Goal: Register for event/course

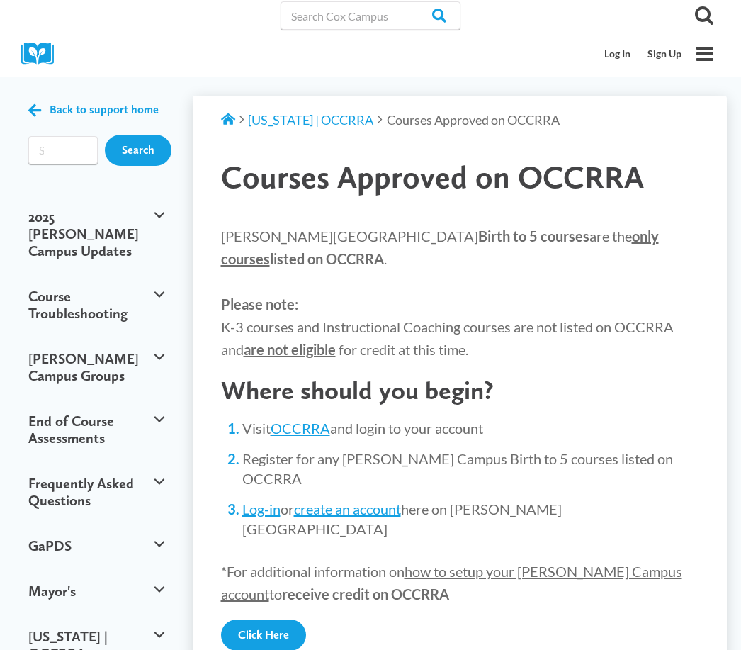
click at [607, 55] on link "Log In" at bounding box center [617, 53] width 43 height 27
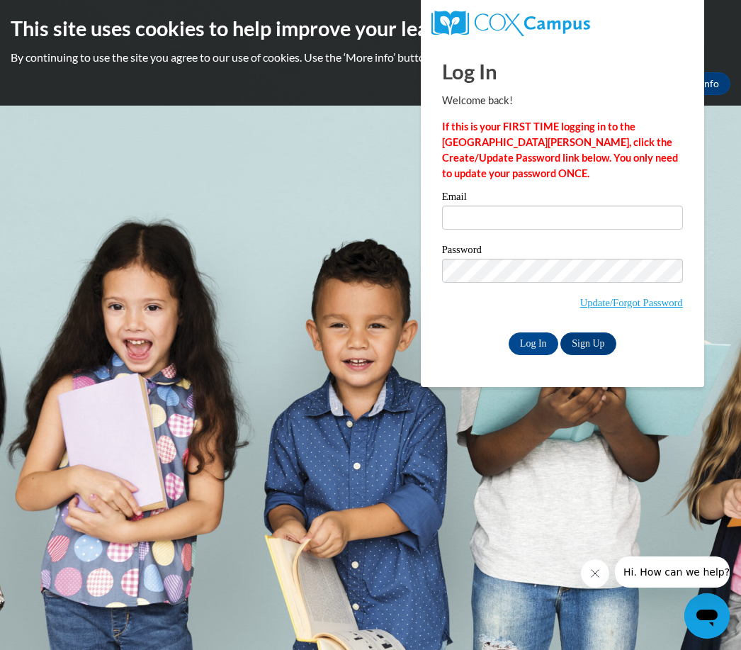
click at [601, 342] on link "Sign Up" at bounding box center [588, 343] width 55 height 23
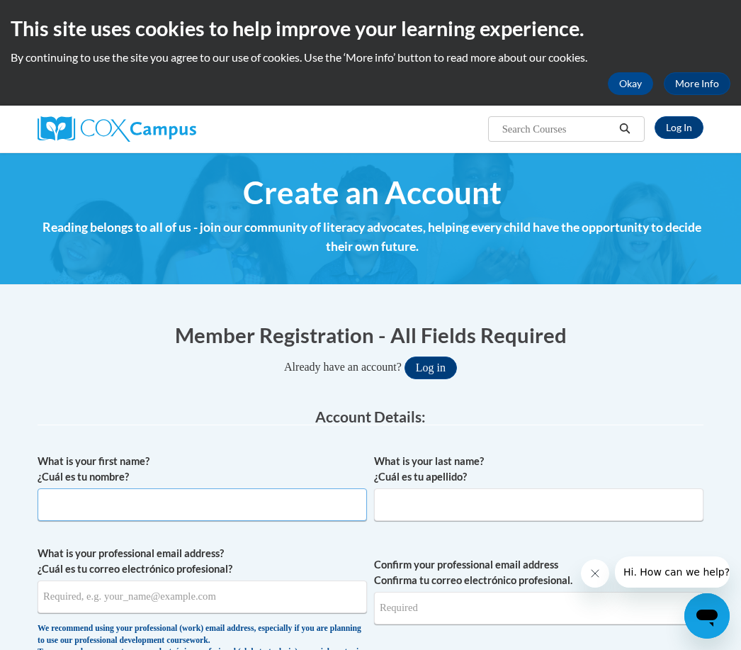
click at [148, 500] on input "What is your first name? ¿Cuál es tu nombre?" at bounding box center [203, 504] width 330 height 33
type input "Tiffany"
click at [432, 497] on input "What is your last name? ¿Cuál es tu apellido?" at bounding box center [539, 504] width 330 height 33
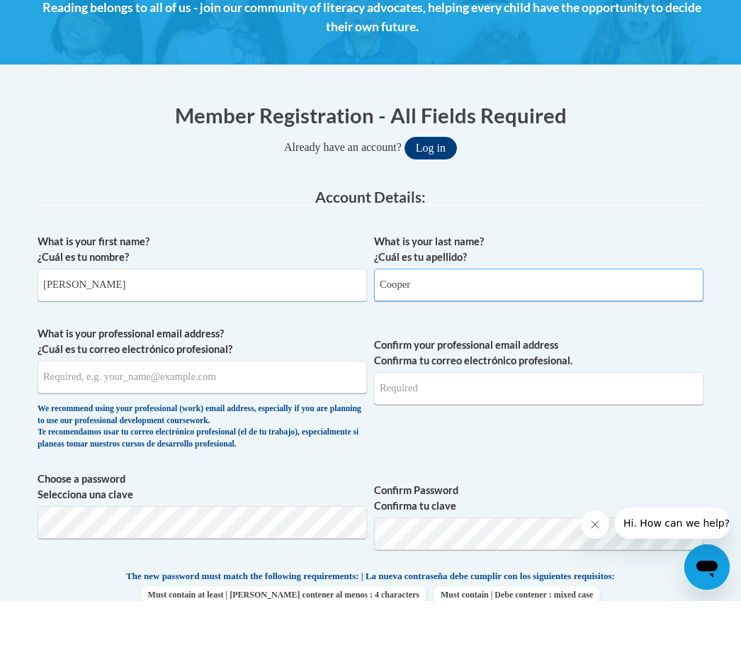
scroll to position [172, 0]
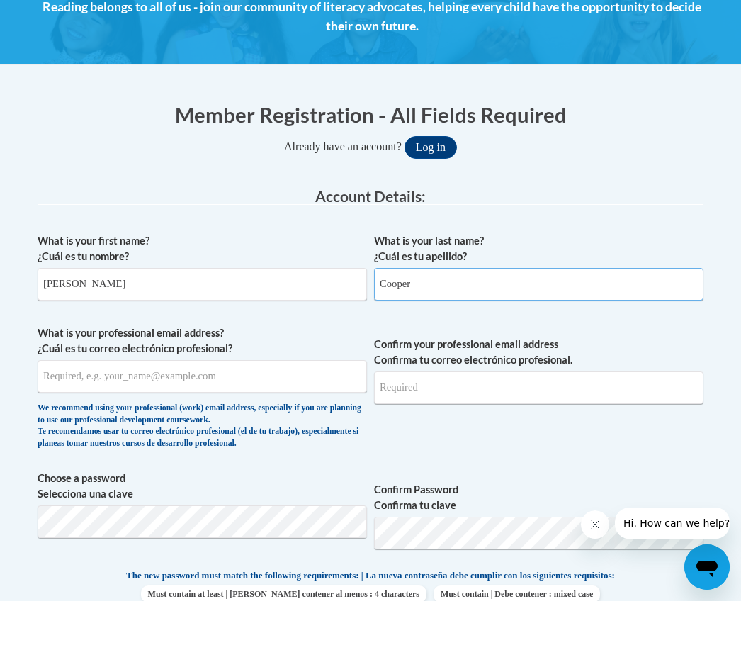
type input "Cooper"
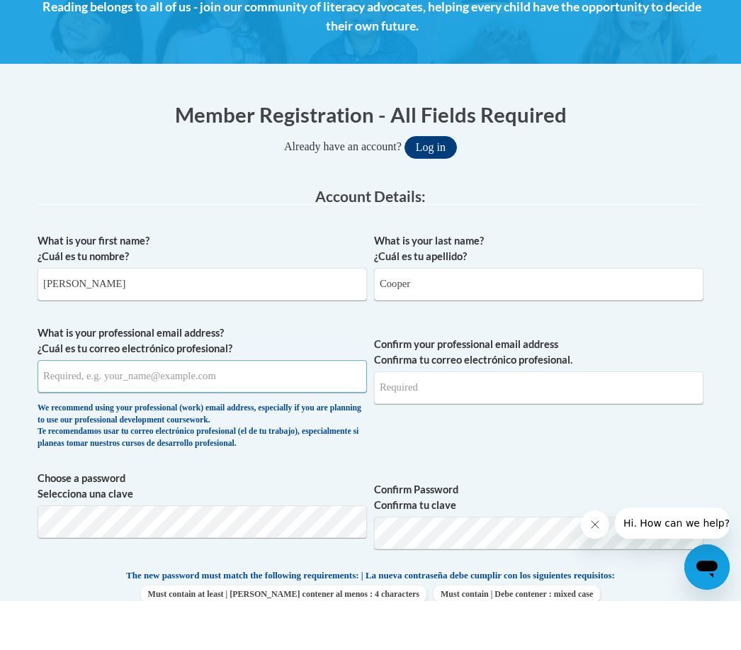
click at [86, 409] on input "What is your professional email address? ¿Cuál es tu correo electrónico profesi…" at bounding box center [203, 425] width 330 height 33
type input "T"
type input "tiffanycoopdavile06@gmail.com"
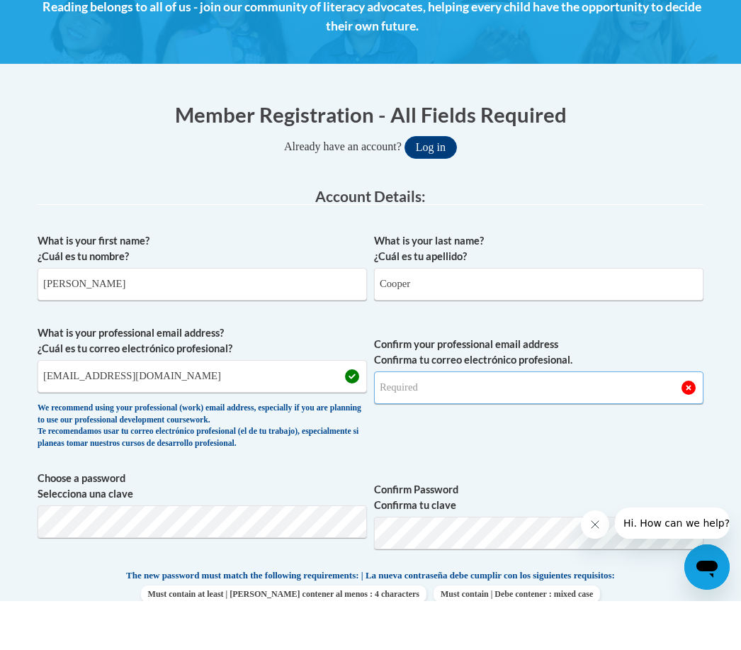
click at [417, 420] on input "Confirm your professional email address Confirma tu correo electrónico profesio…" at bounding box center [539, 436] width 330 height 33
type input "T"
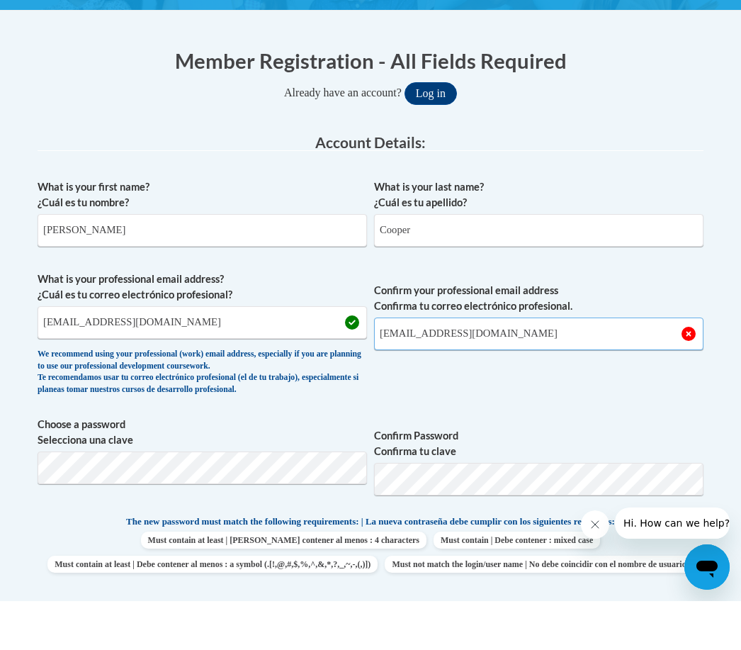
type input "tiffanycoopdavile06@gmail.com"
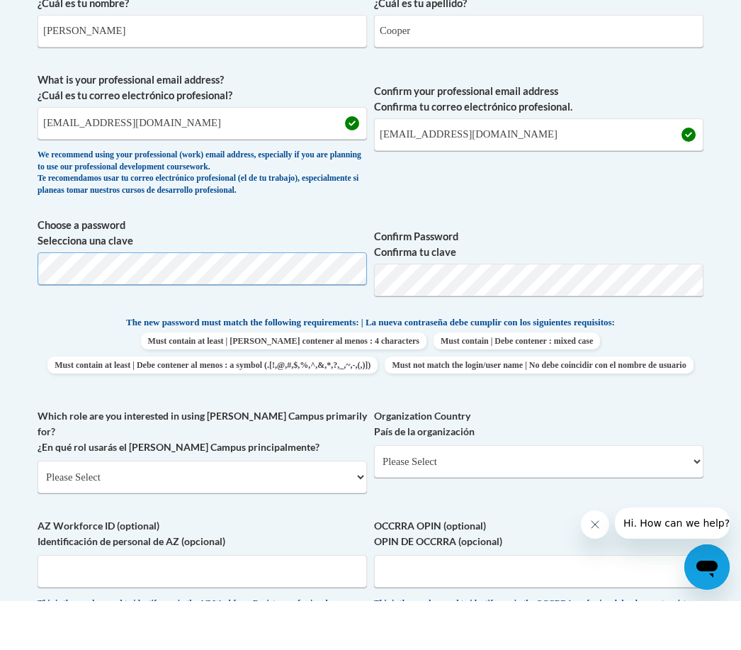
scroll to position [435, 0]
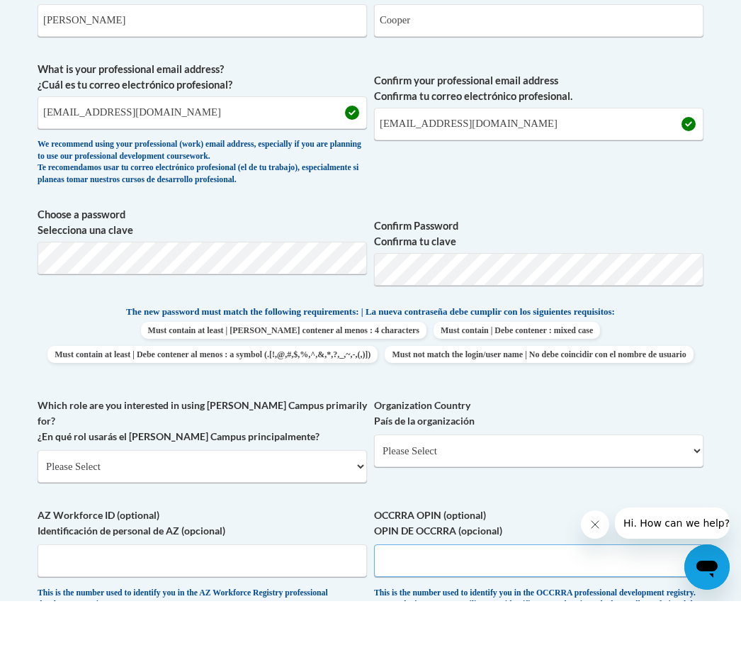
click at [414, 593] on input "OCCRRA OPIN (optional) OPIN DE OCCRRA (opcional)" at bounding box center [539, 609] width 330 height 33
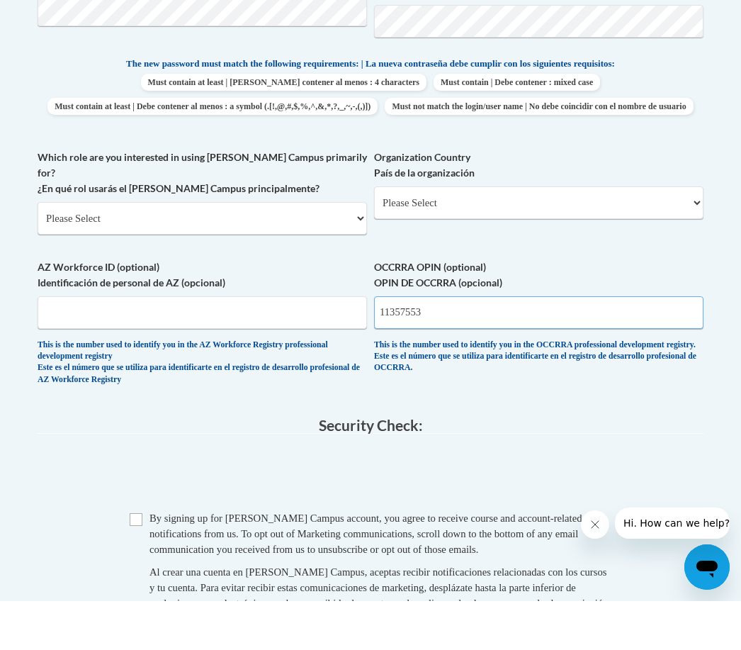
type input "11357553"
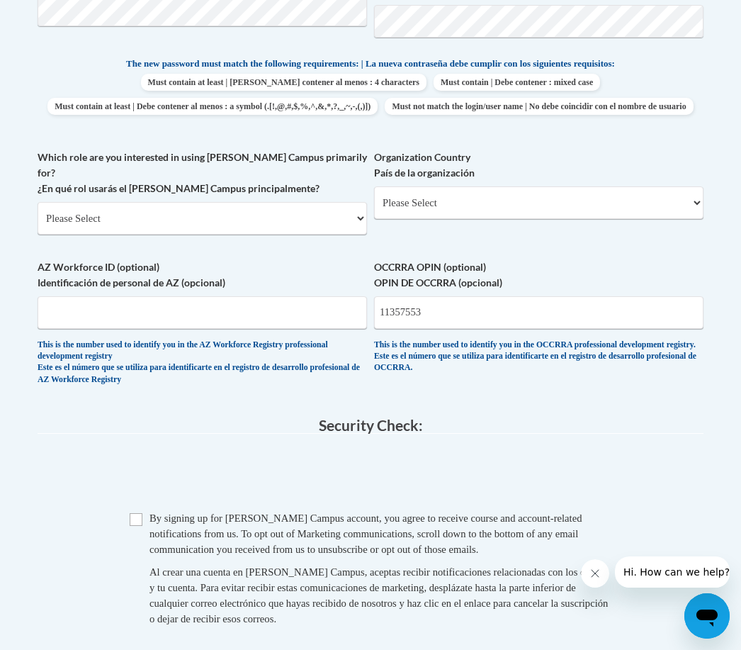
click at [140, 513] on input "Checkbox" at bounding box center [136, 519] width 13 height 13
checkbox input "true"
click at [353, 202] on select "Please Select College/University | Colegio/Universidad Community/Nonprofit Part…" at bounding box center [203, 218] width 330 height 33
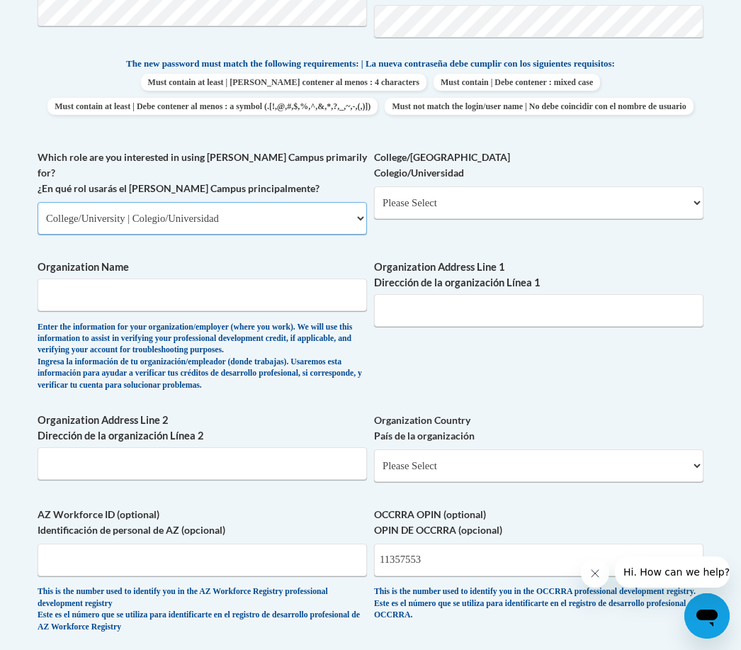
click at [353, 202] on select "Please Select College/University | Colegio/Universidad Community/Nonprofit Part…" at bounding box center [203, 218] width 330 height 33
select select "fbf2d438-af2f-41f8-98f1-81c410e29de3"
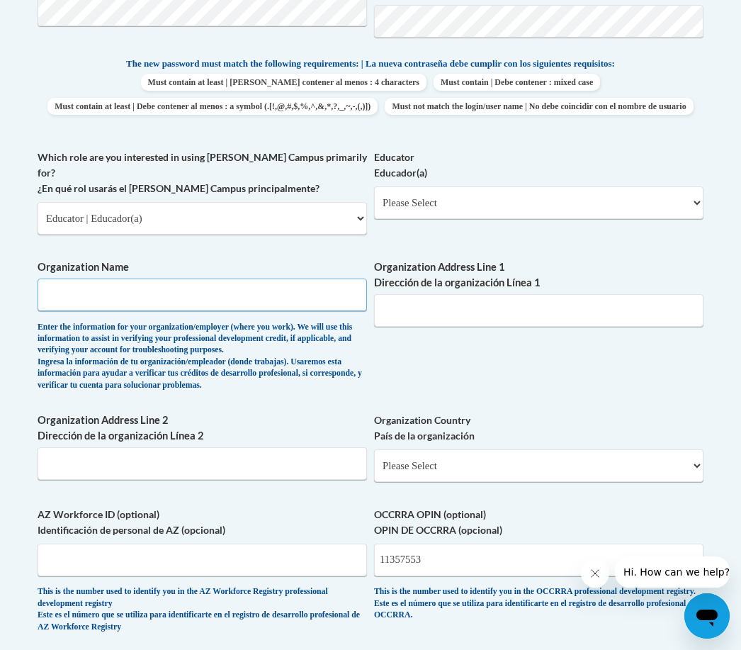
click at [110, 279] on input "Organization Name" at bounding box center [203, 295] width 330 height 33
click at [702, 192] on select "Please Select Early Learning/Daycare Teacher/Family Home Care Provider | Maestr…" at bounding box center [539, 202] width 330 height 33
select select "5e2af403-4f2c-4e49-a02f-103e55d7b75b"
click at [205, 279] on input "Organization Name" at bounding box center [203, 295] width 330 height 33
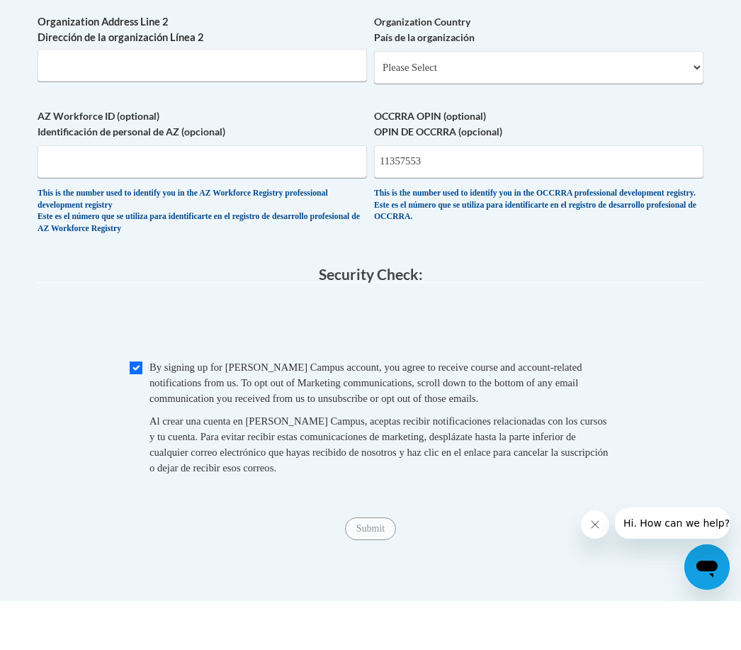
scroll to position [1082, 0]
type input "Totally kids"
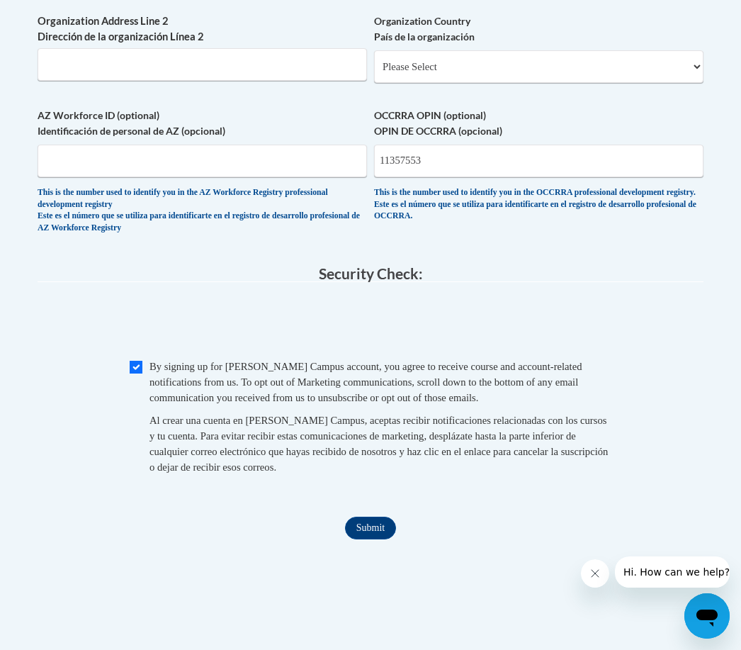
click at [378, 517] on input "Submit" at bounding box center [370, 528] width 51 height 23
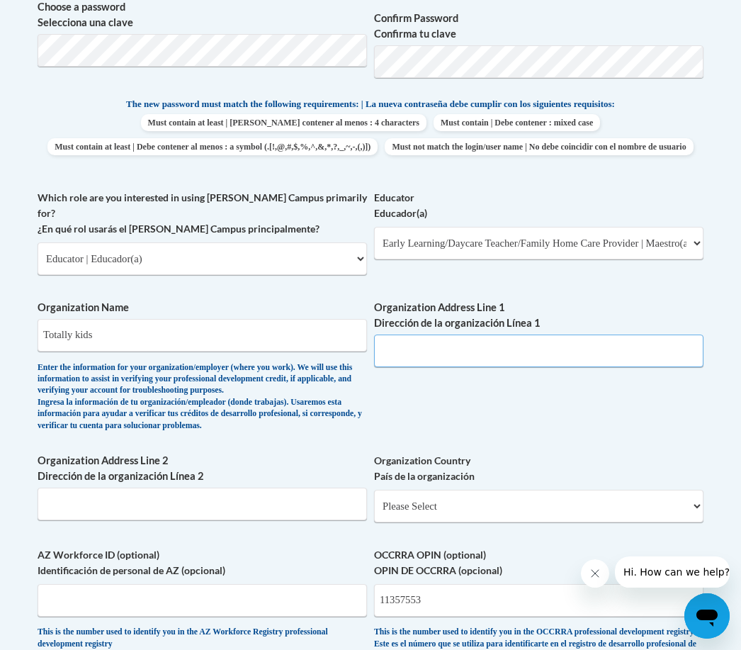
click at [374, 335] on input "Organization Address Line 1 Dirección de la organización Línea 1" at bounding box center [539, 351] width 330 height 33
type input "2"
type input "2345 Ferguson."
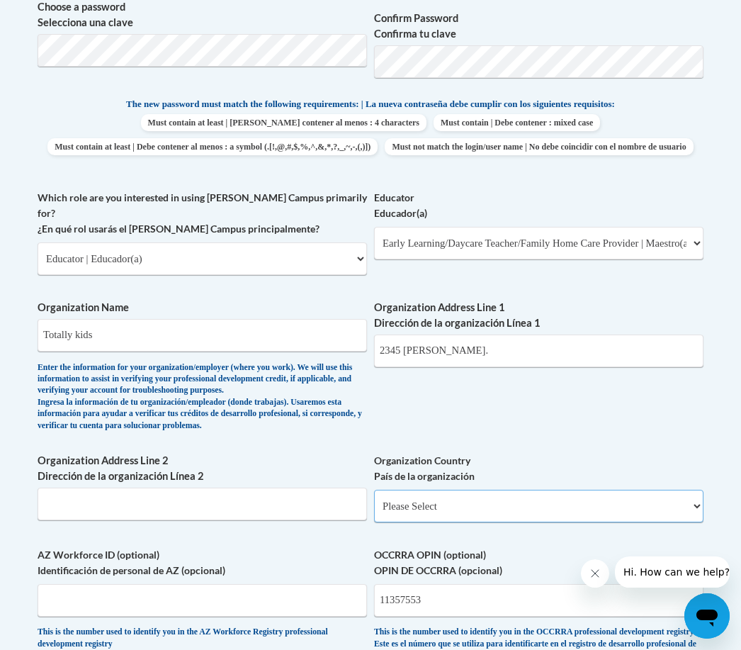
click at [521, 490] on select "Please Select United States | Estados Unidos Outside of the United States | Fue…" at bounding box center [539, 506] width 330 height 33
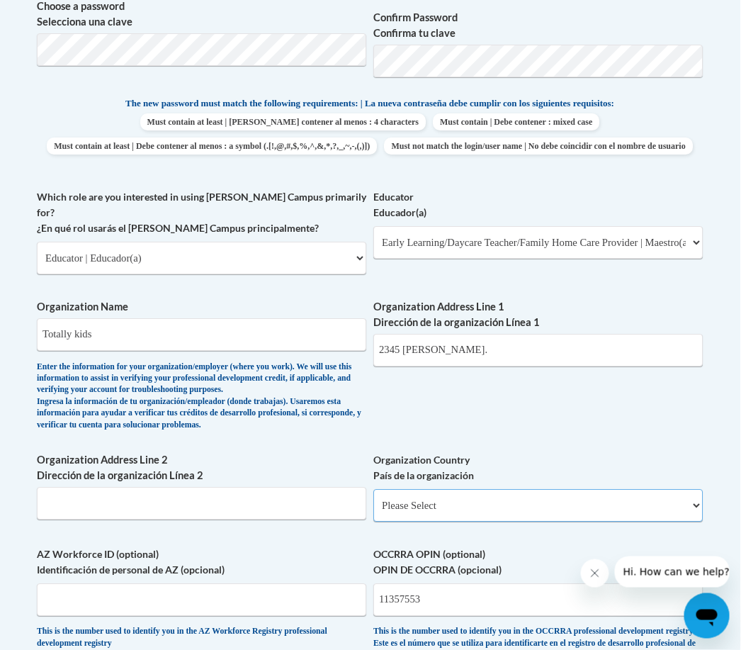
select select "ad49bcad-a171-4b2e-b99c-48b446064914"
select select
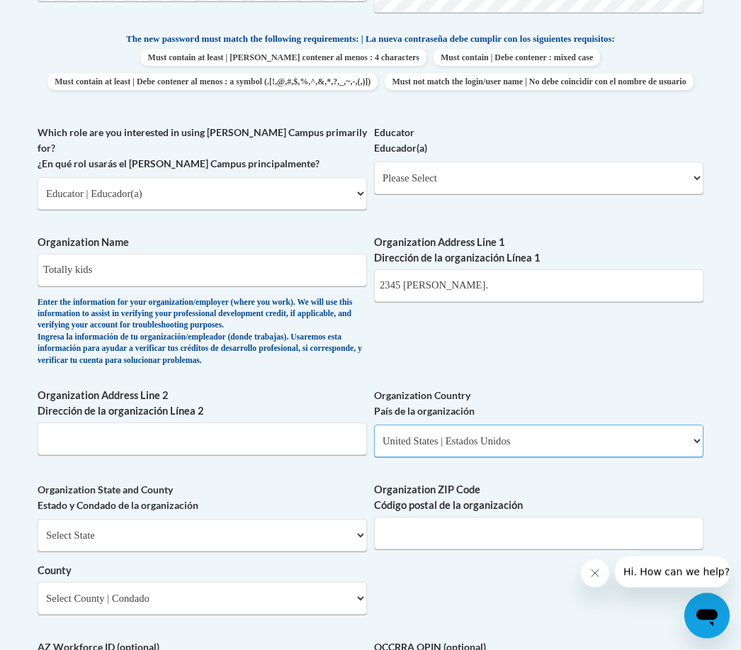
scroll to position [763, 0]
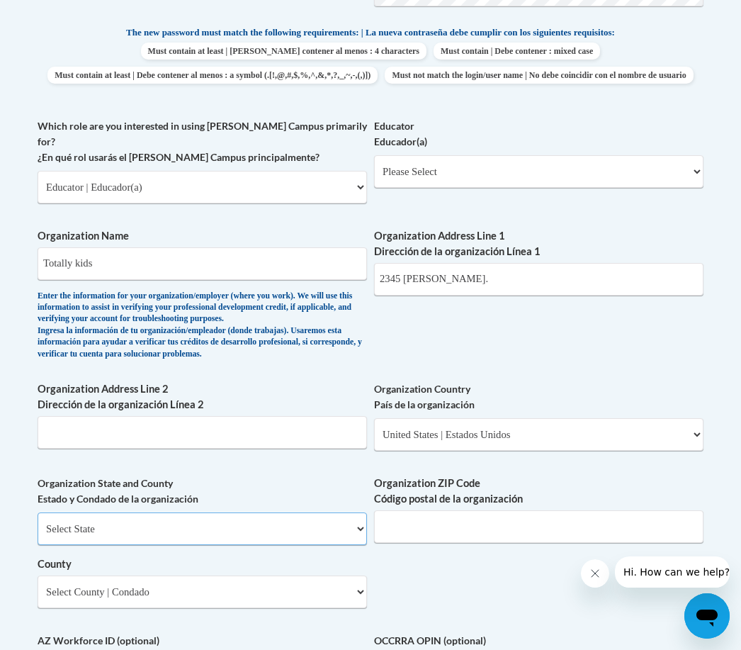
click at [356, 512] on select "Select State Alabama Alaska Arizona Arkansas California Colorado Connecticut De…" at bounding box center [203, 528] width 330 height 33
select select "Ohio"
click at [463, 510] on input "Organization ZIP Code Código postal de la organización" at bounding box center [539, 526] width 330 height 33
type input "45238"
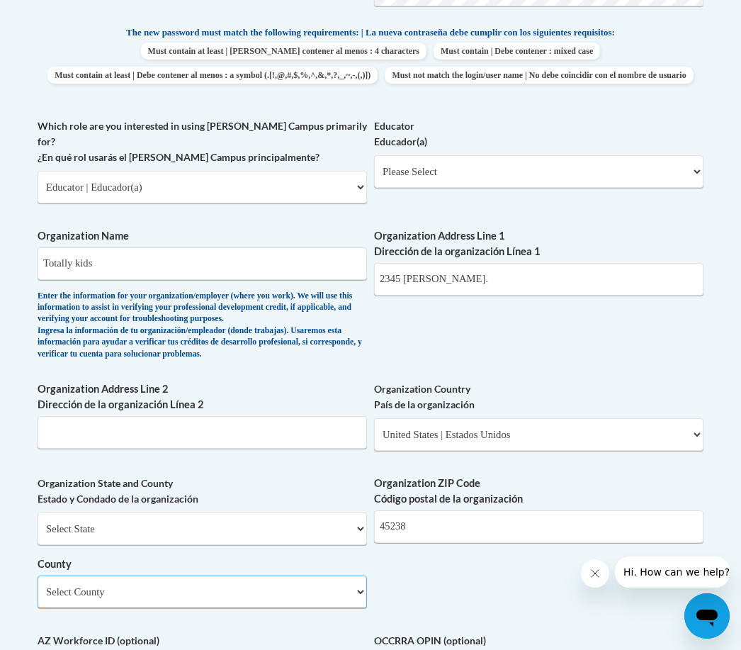
click at [355, 575] on select "Select County Adams Allen Ashland Ashtabula Athens Auglaize Belmont Brown Butle…" at bounding box center [203, 591] width 330 height 33
select select "Hamilton"
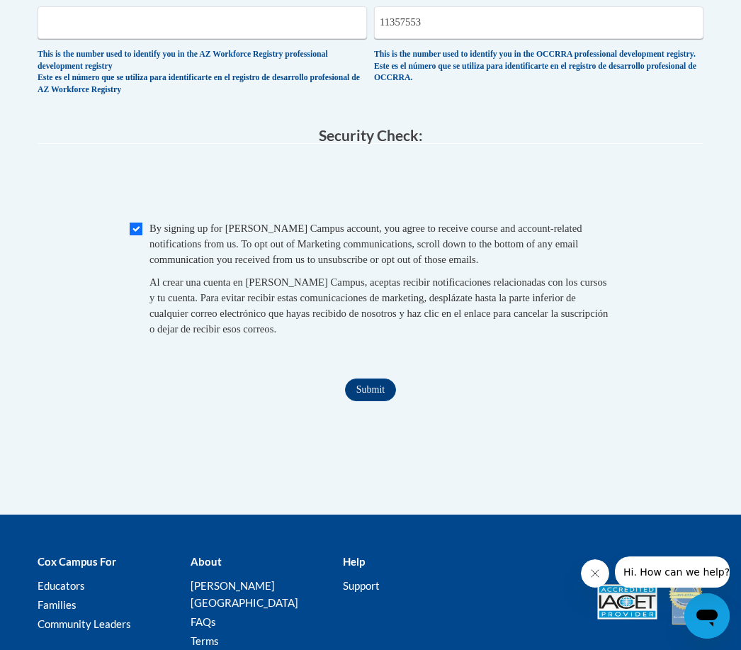
scroll to position [1431, 0]
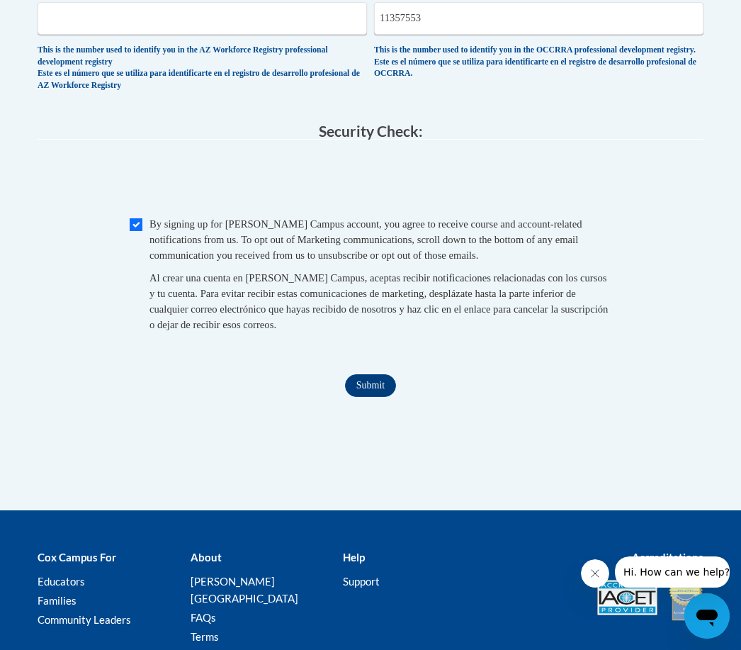
click at [377, 374] on input "Submit" at bounding box center [370, 385] width 51 height 23
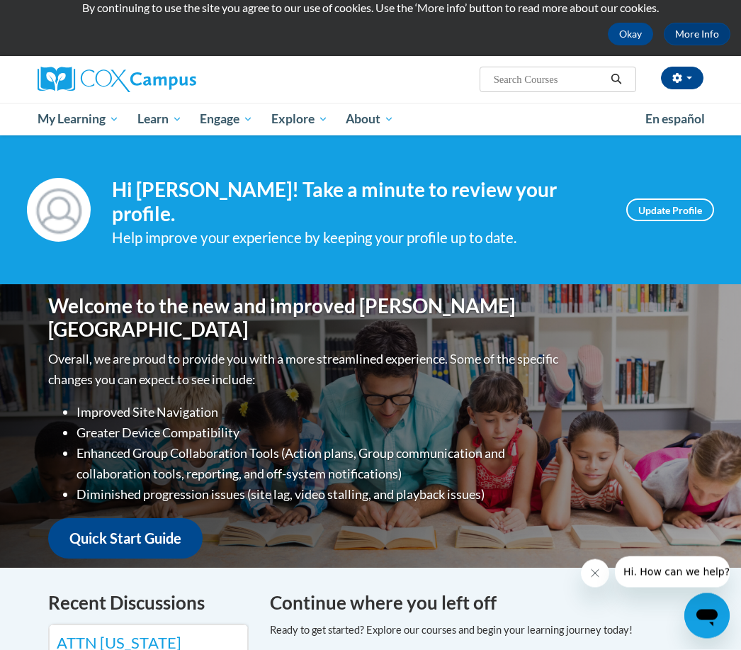
scroll to position [52, 0]
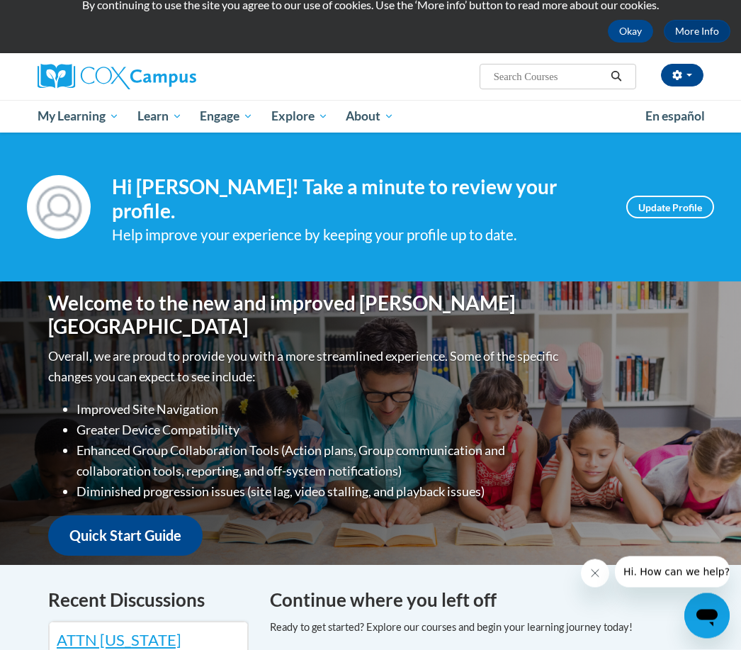
click at [683, 199] on link "Update Profile" at bounding box center [671, 207] width 88 height 23
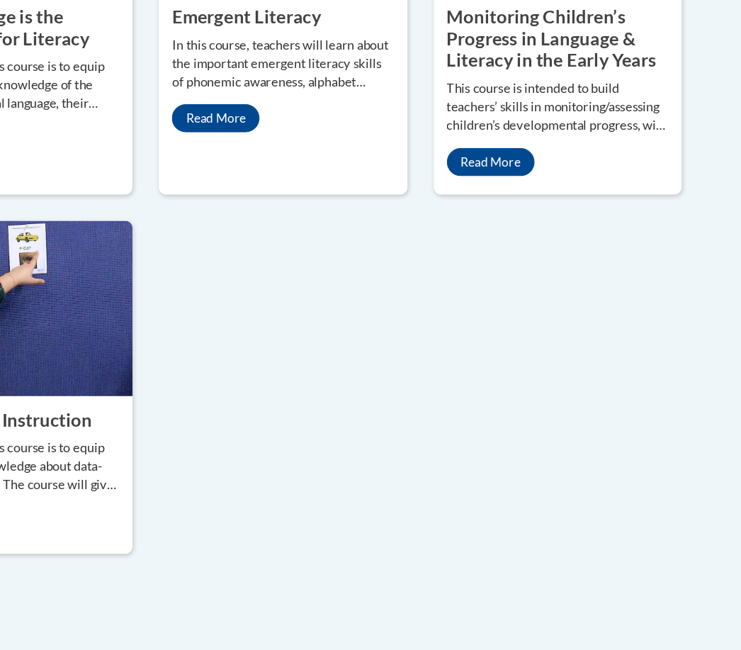
scroll to position [1578, 0]
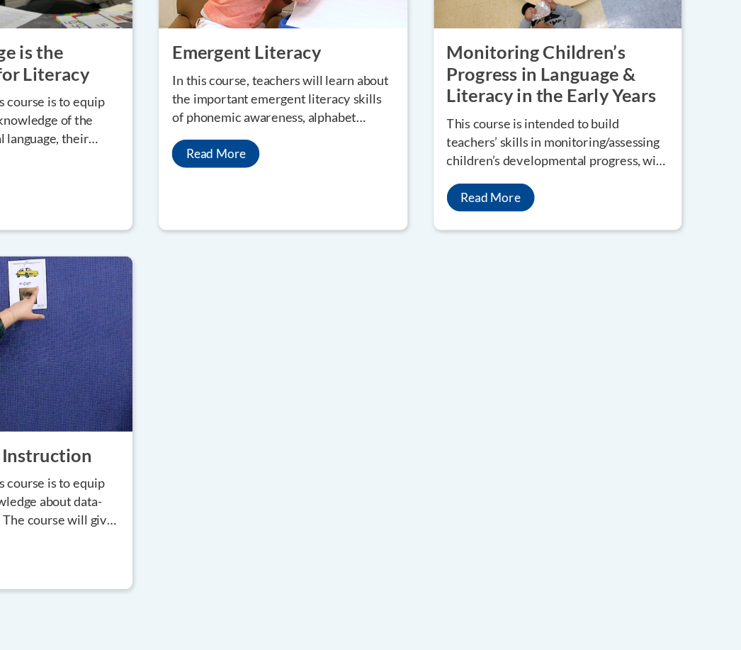
click at [59, 154] on p "Read More" at bounding box center [148, 142] width 179 height 23
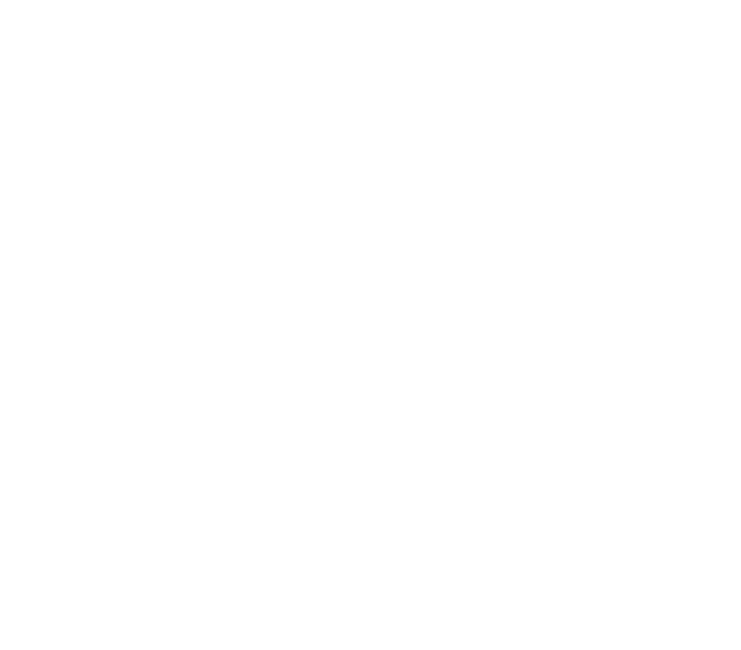
scroll to position [1454, 0]
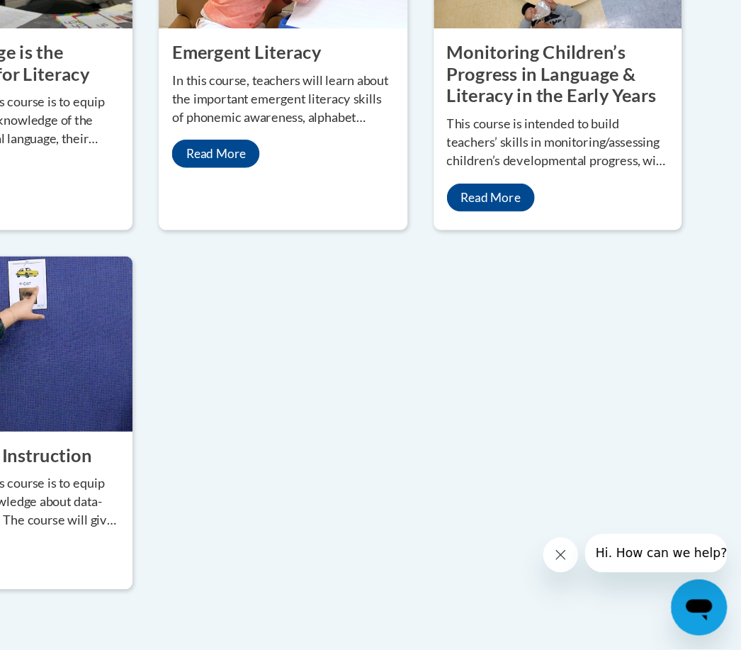
click at [281, 237] on link "Read More" at bounding box center [316, 248] width 71 height 23
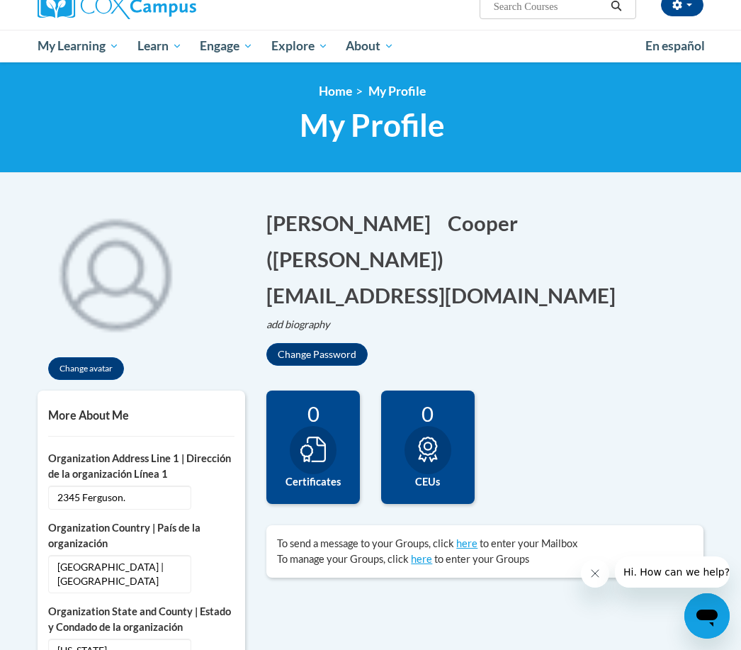
scroll to position [121, 0]
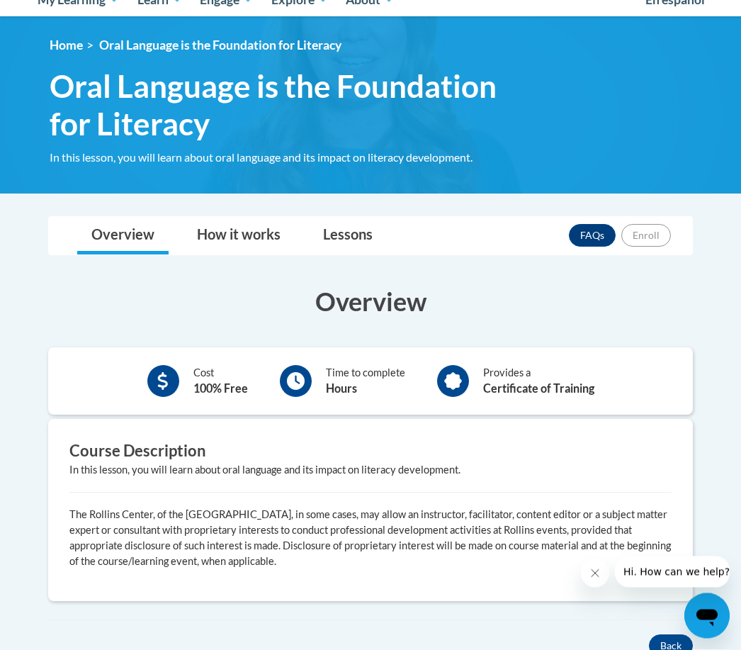
scroll to position [177, 0]
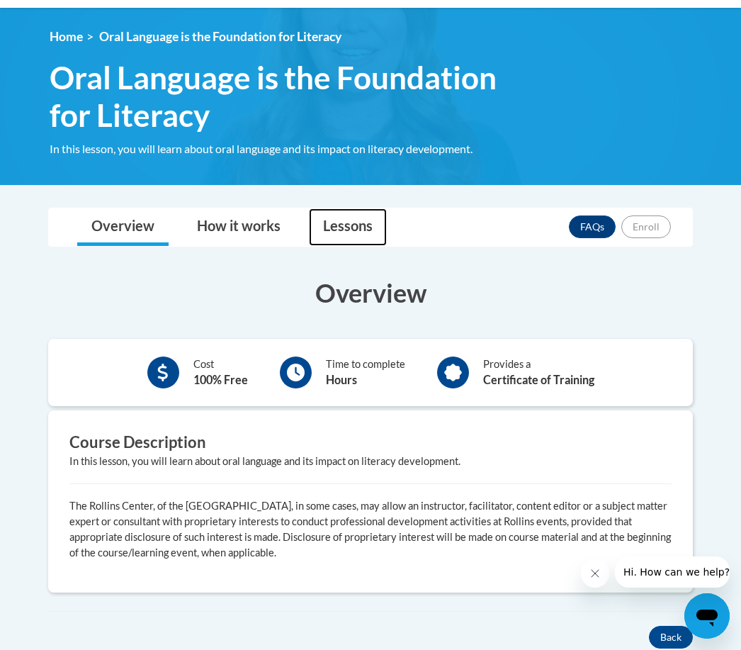
click at [366, 218] on link "Lessons" at bounding box center [348, 227] width 78 height 38
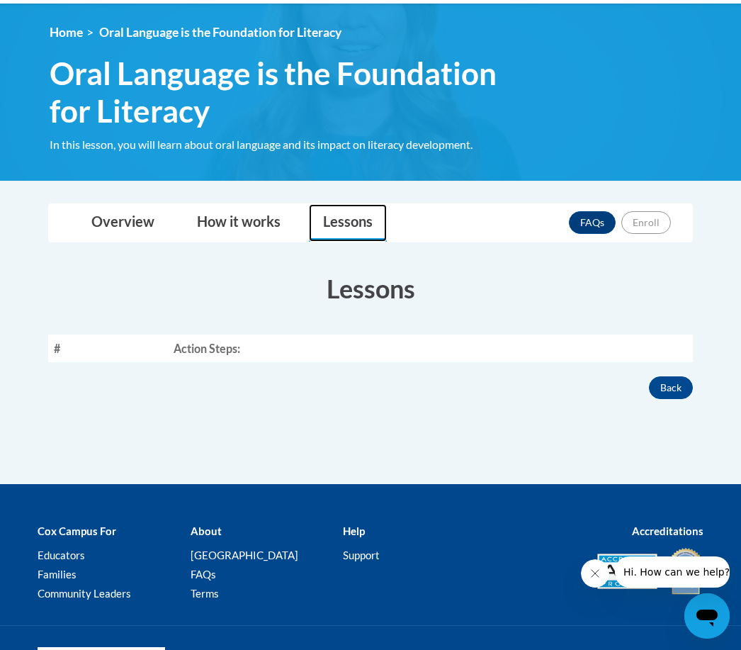
scroll to position [174, 0]
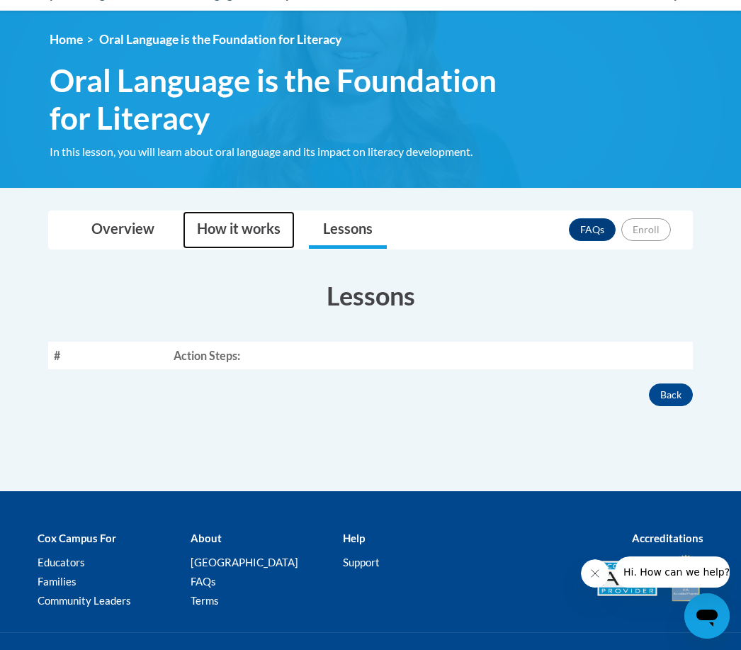
click at [245, 227] on link "How it works" at bounding box center [239, 230] width 112 height 38
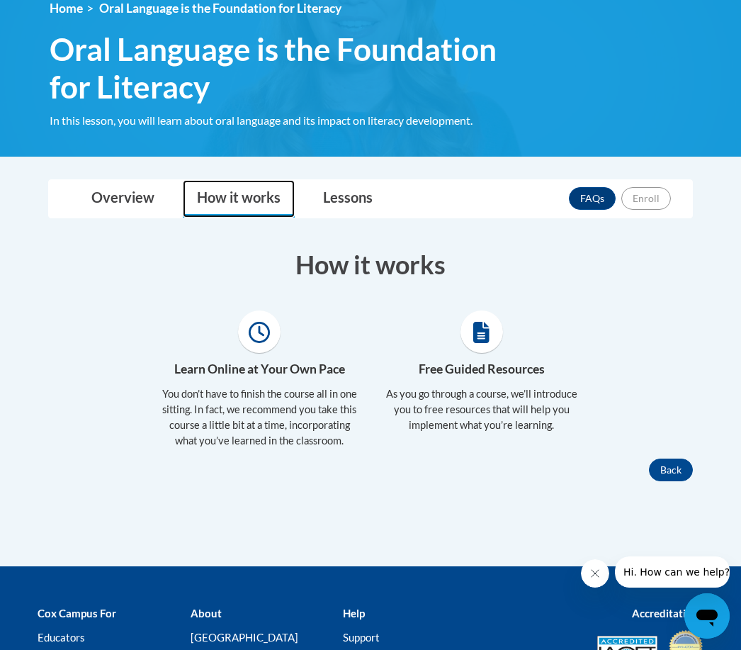
scroll to position [178, 0]
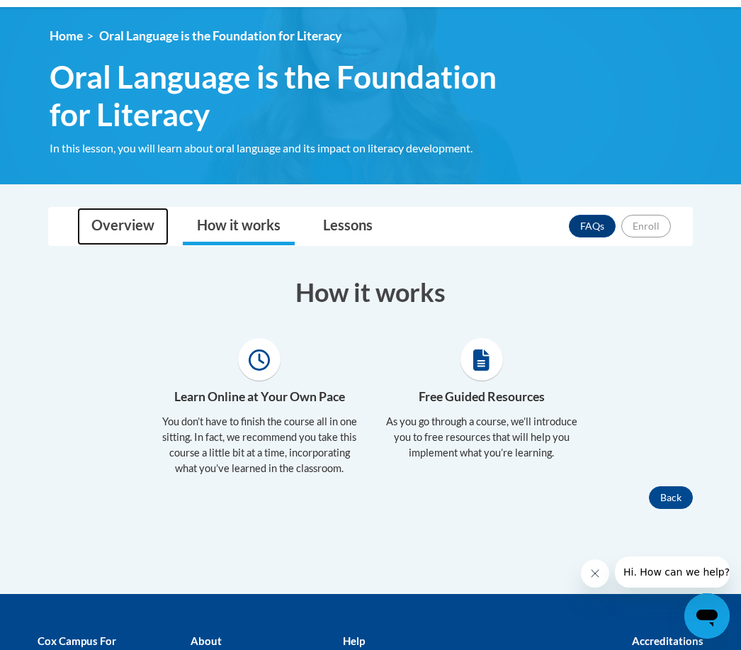
click at [126, 232] on link "Overview" at bounding box center [122, 227] width 91 height 38
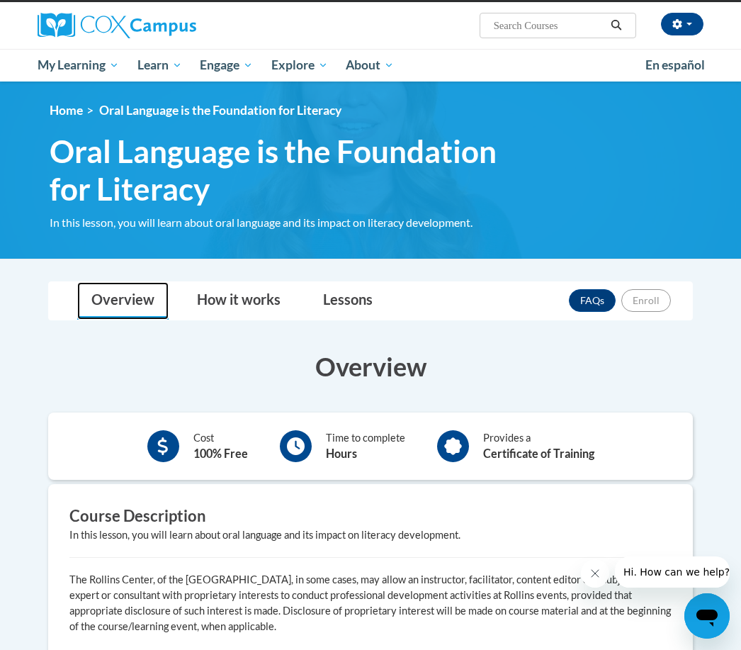
scroll to position [101, 0]
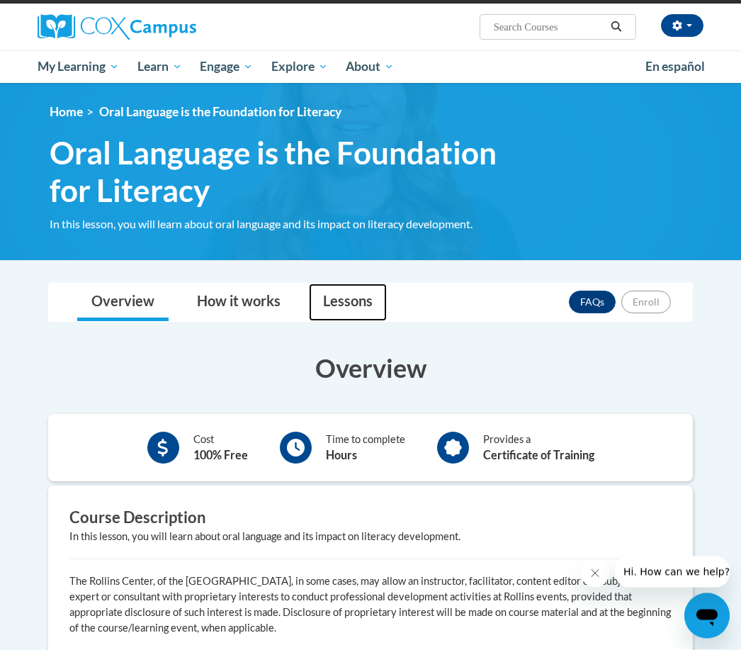
click at [357, 286] on link "Lessons" at bounding box center [348, 303] width 78 height 38
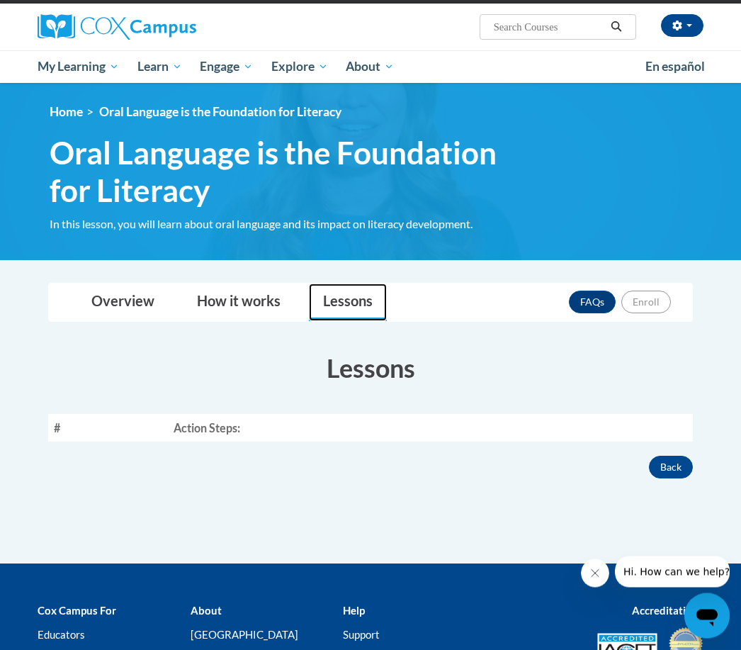
scroll to position [102, 0]
click at [247, 419] on th "Action Steps:" at bounding box center [430, 428] width 525 height 28
click at [262, 420] on th "Action Steps:" at bounding box center [430, 428] width 525 height 28
click at [393, 373] on h3 "Lessons" at bounding box center [370, 367] width 645 height 35
click at [297, 426] on th "Action Steps:" at bounding box center [430, 428] width 525 height 28
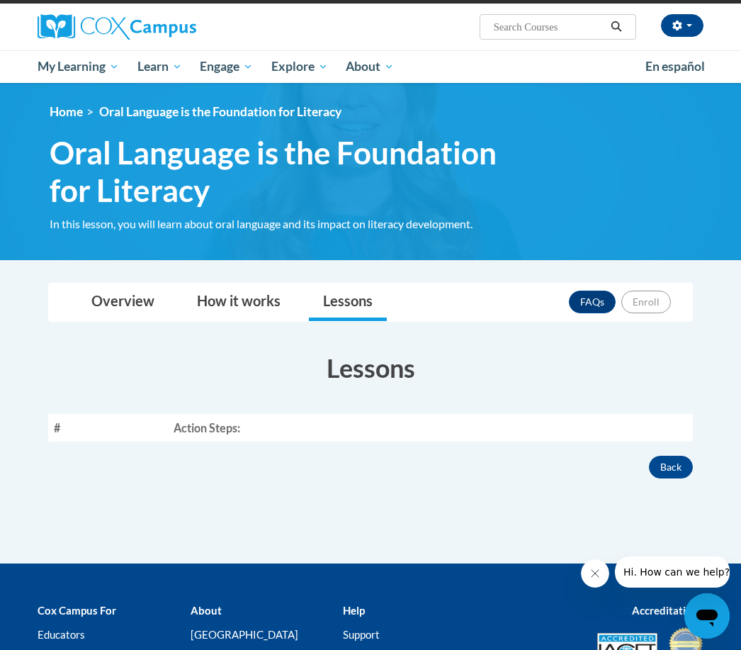
click at [48, 436] on th "#" at bounding box center [108, 428] width 120 height 28
click at [219, 430] on th "Action Steps:" at bounding box center [430, 428] width 525 height 28
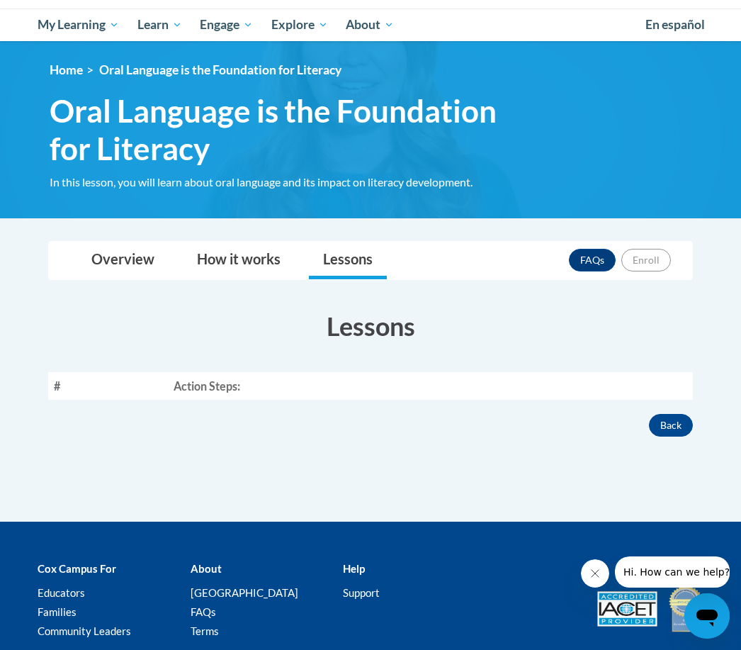
scroll to position [203, 0]
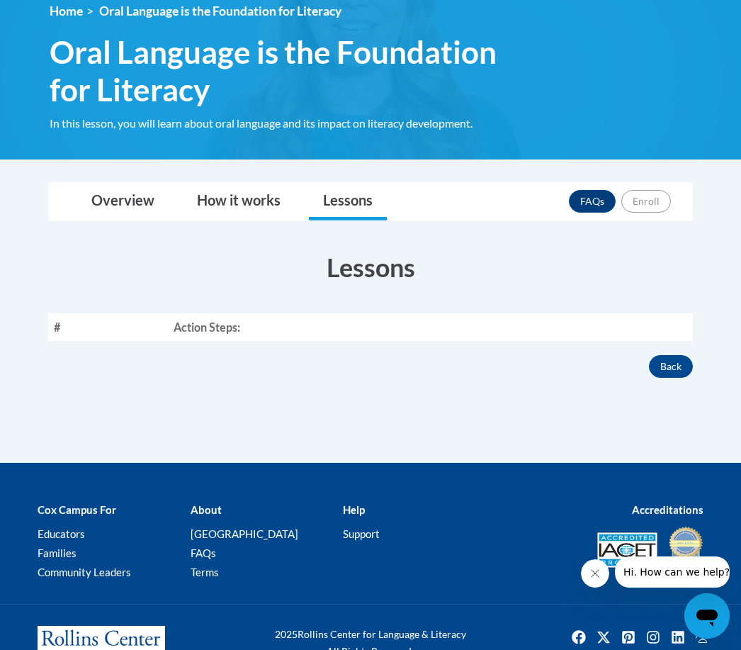
click at [687, 368] on button "Back" at bounding box center [671, 366] width 44 height 23
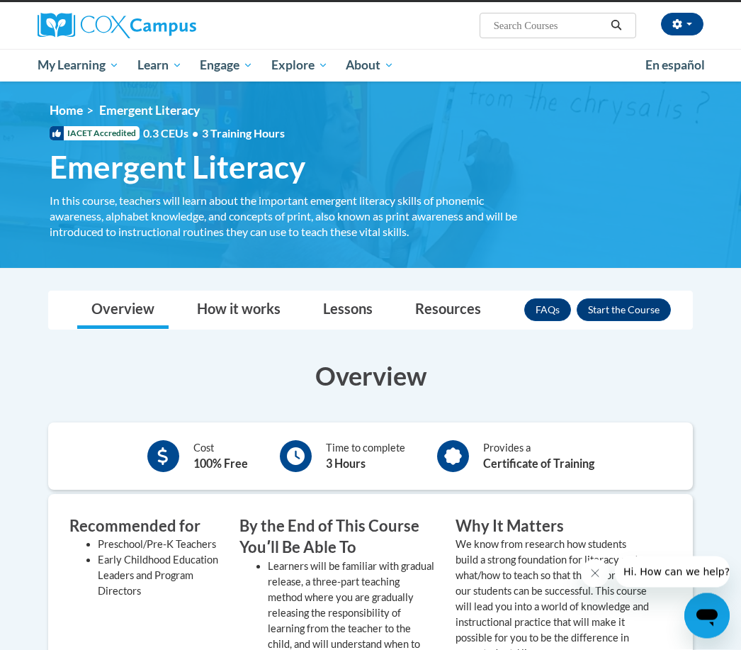
scroll to position [103, 0]
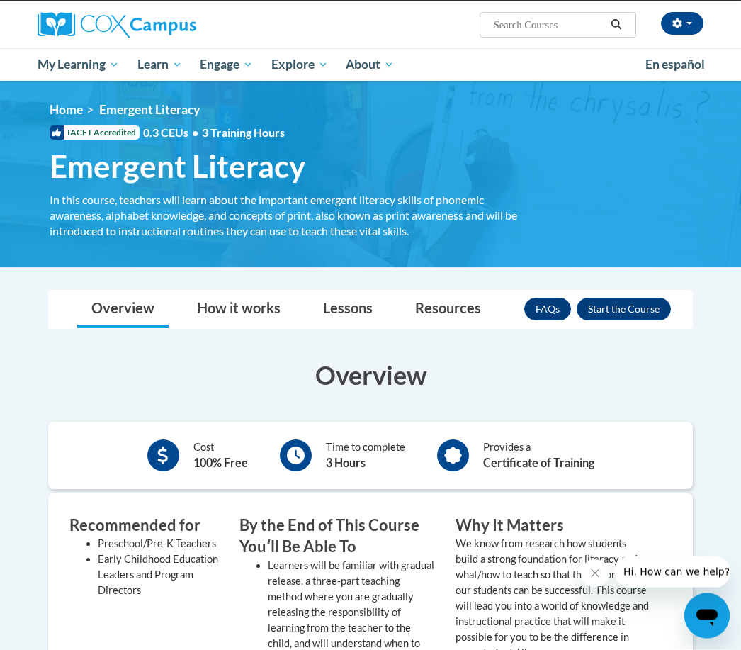
click at [636, 309] on button "Enroll" at bounding box center [624, 309] width 94 height 23
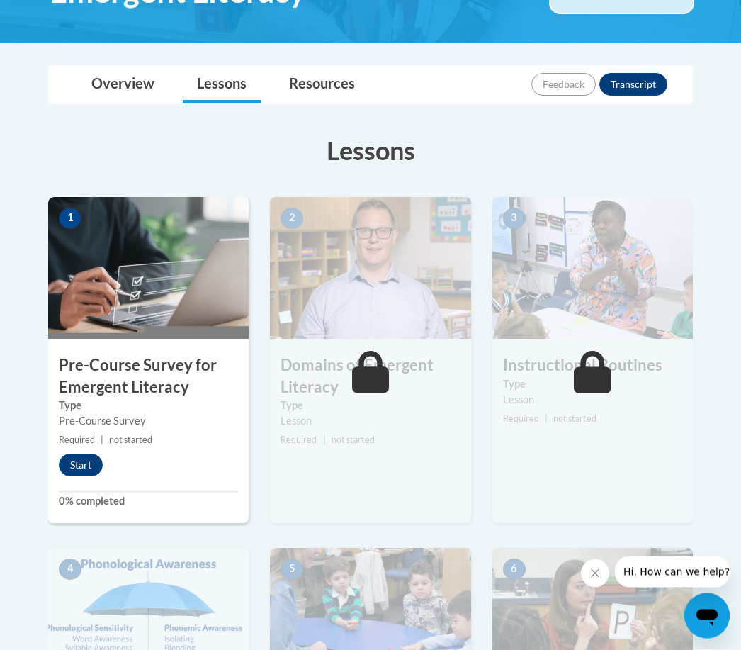
scroll to position [282, 0]
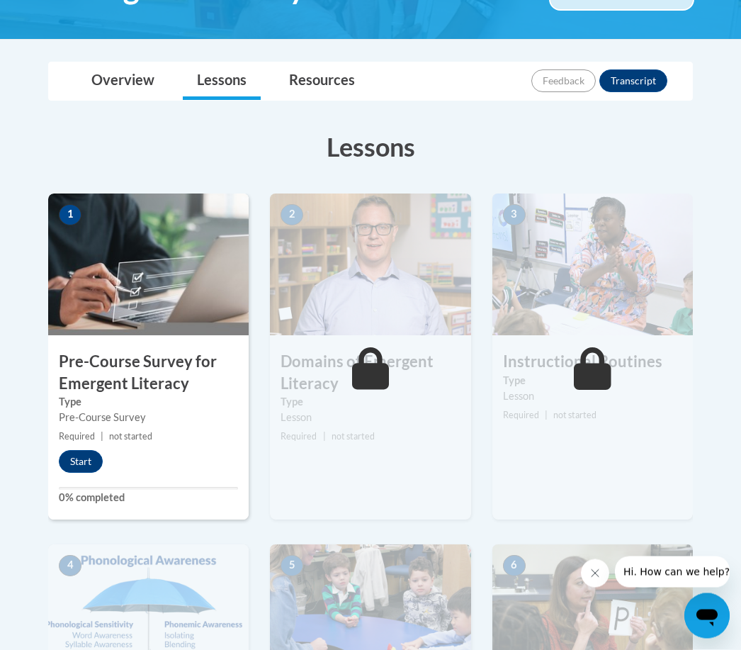
click at [81, 454] on button "Start" at bounding box center [81, 462] width 44 height 23
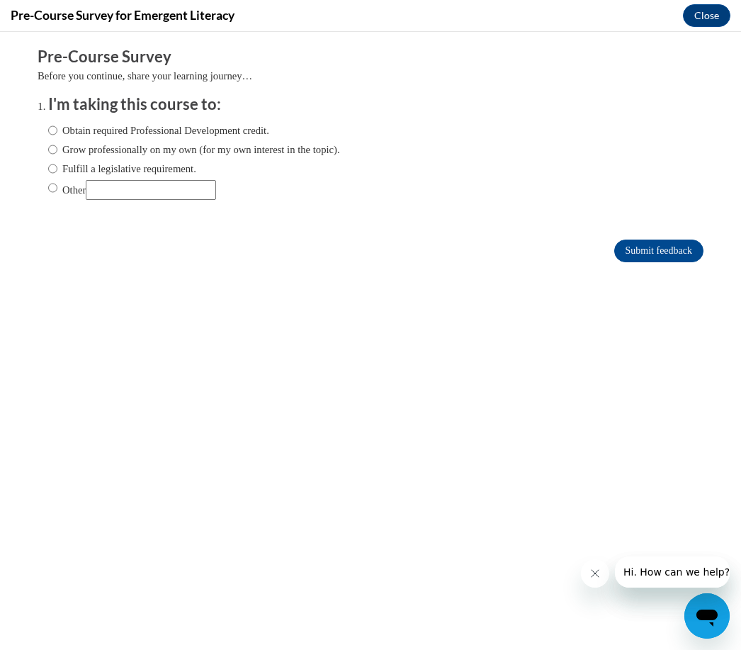
scroll to position [0, 0]
click at [54, 128] on input "Obtain required Professional Development credit." at bounding box center [52, 131] width 9 height 16
radio input "true"
click at [56, 149] on input "Grow professionally on my own (for my own interest in the topic)." at bounding box center [52, 150] width 9 height 16
radio input "true"
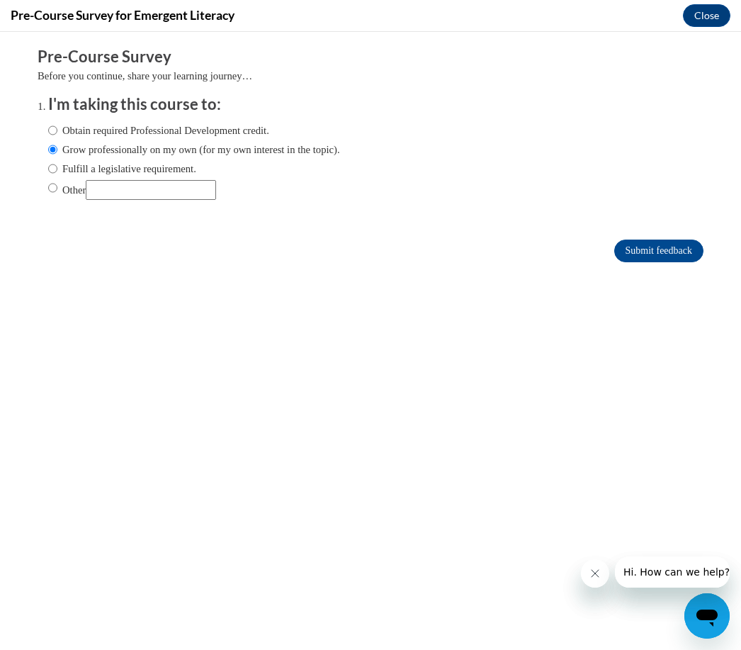
click at [55, 125] on input "Obtain required Professional Development credit." at bounding box center [52, 131] width 9 height 16
radio input "true"
click at [678, 251] on input "Submit feedback" at bounding box center [658, 251] width 89 height 23
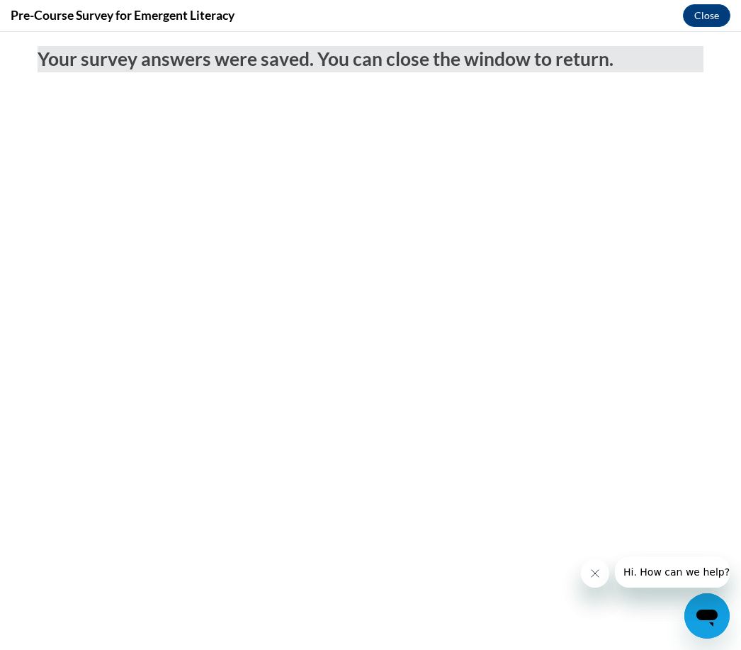
click at [713, 11] on button "Close" at bounding box center [706, 15] width 47 height 23
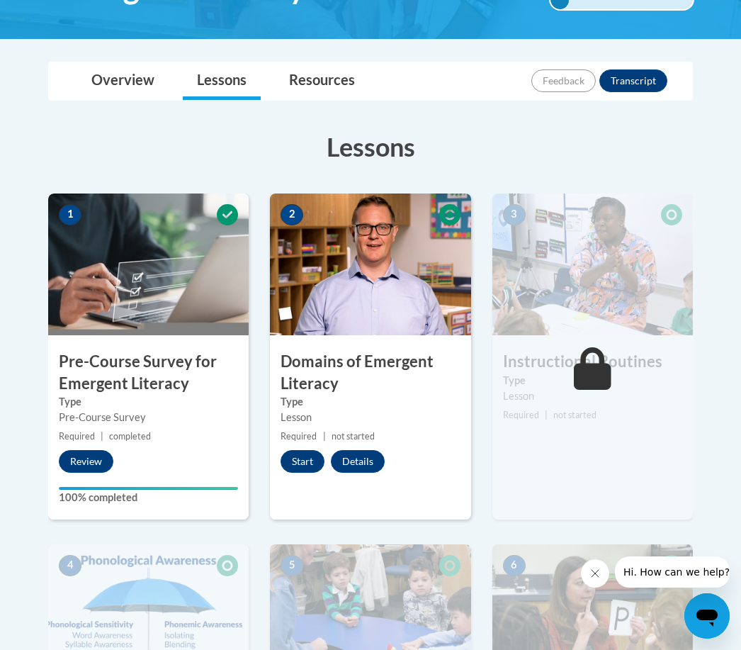
click at [308, 457] on button "Start" at bounding box center [303, 461] width 44 height 23
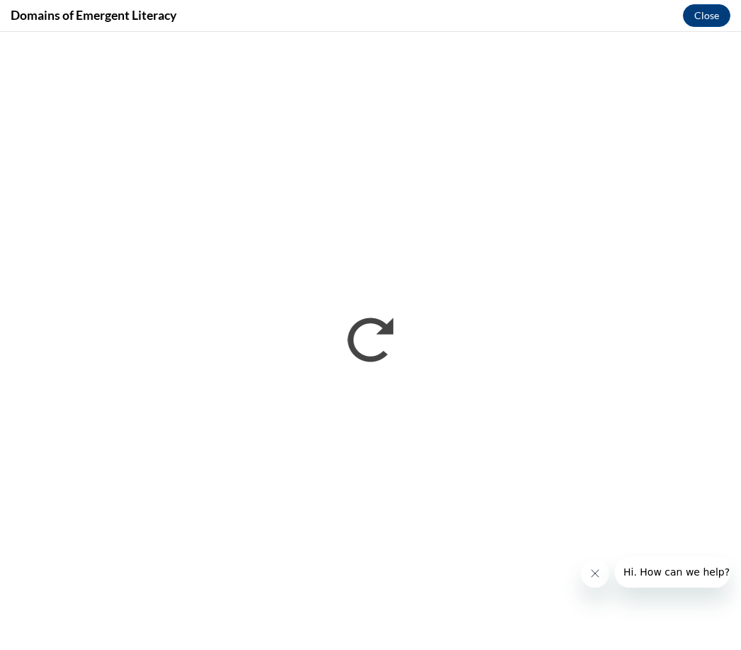
scroll to position [328, 0]
